Goal: Transaction & Acquisition: Register for event/course

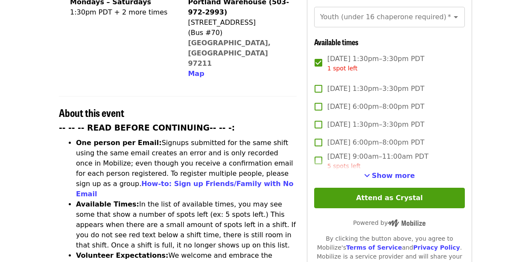
scroll to position [256, 0]
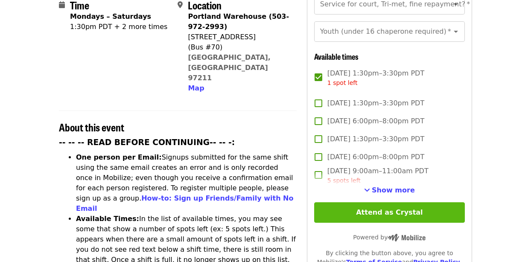
click at [359, 211] on button "Attend as Crystal" at bounding box center [389, 212] width 151 height 21
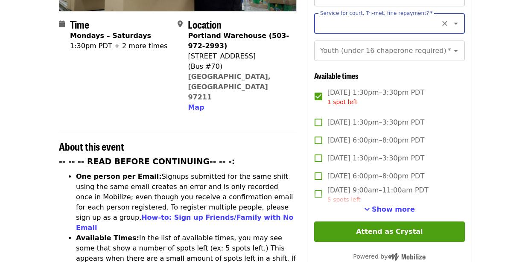
scroll to position [194, 0]
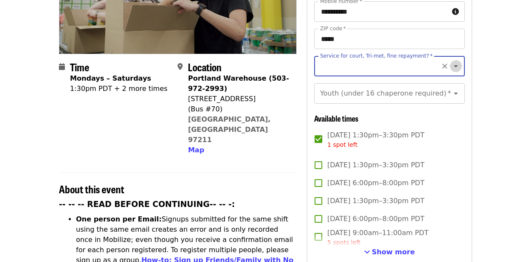
click at [359, 61] on icon "Open" at bounding box center [456, 66] width 10 height 10
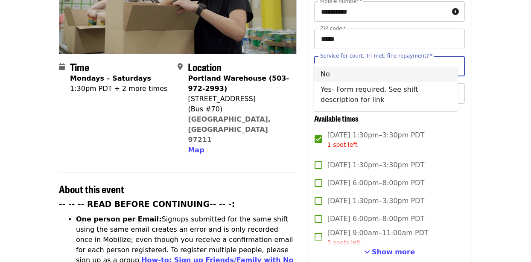
click at [328, 75] on li "No" at bounding box center [386, 74] width 144 height 15
type input "**"
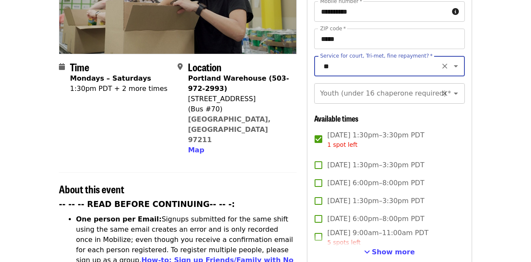
click at [359, 88] on icon "Open" at bounding box center [456, 93] width 10 height 10
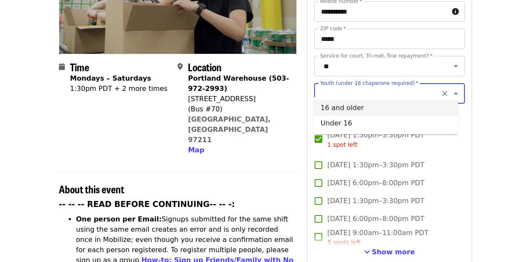
click at [340, 109] on li "16 and older" at bounding box center [386, 107] width 144 height 15
type input "**********"
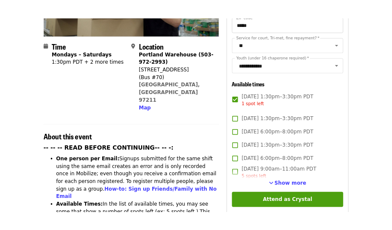
scroll to position [237, 0]
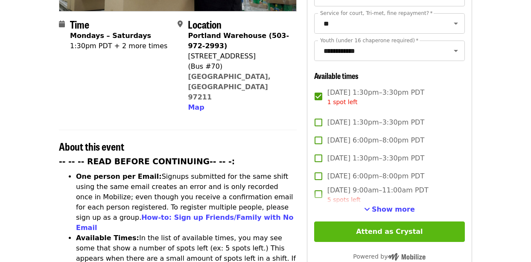
click at [359, 232] on button "Attend as Crystal" at bounding box center [389, 232] width 151 height 21
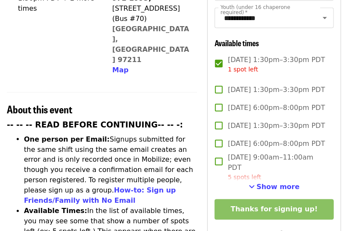
scroll to position [285, 0]
